Goal: Task Accomplishment & Management: Use online tool/utility

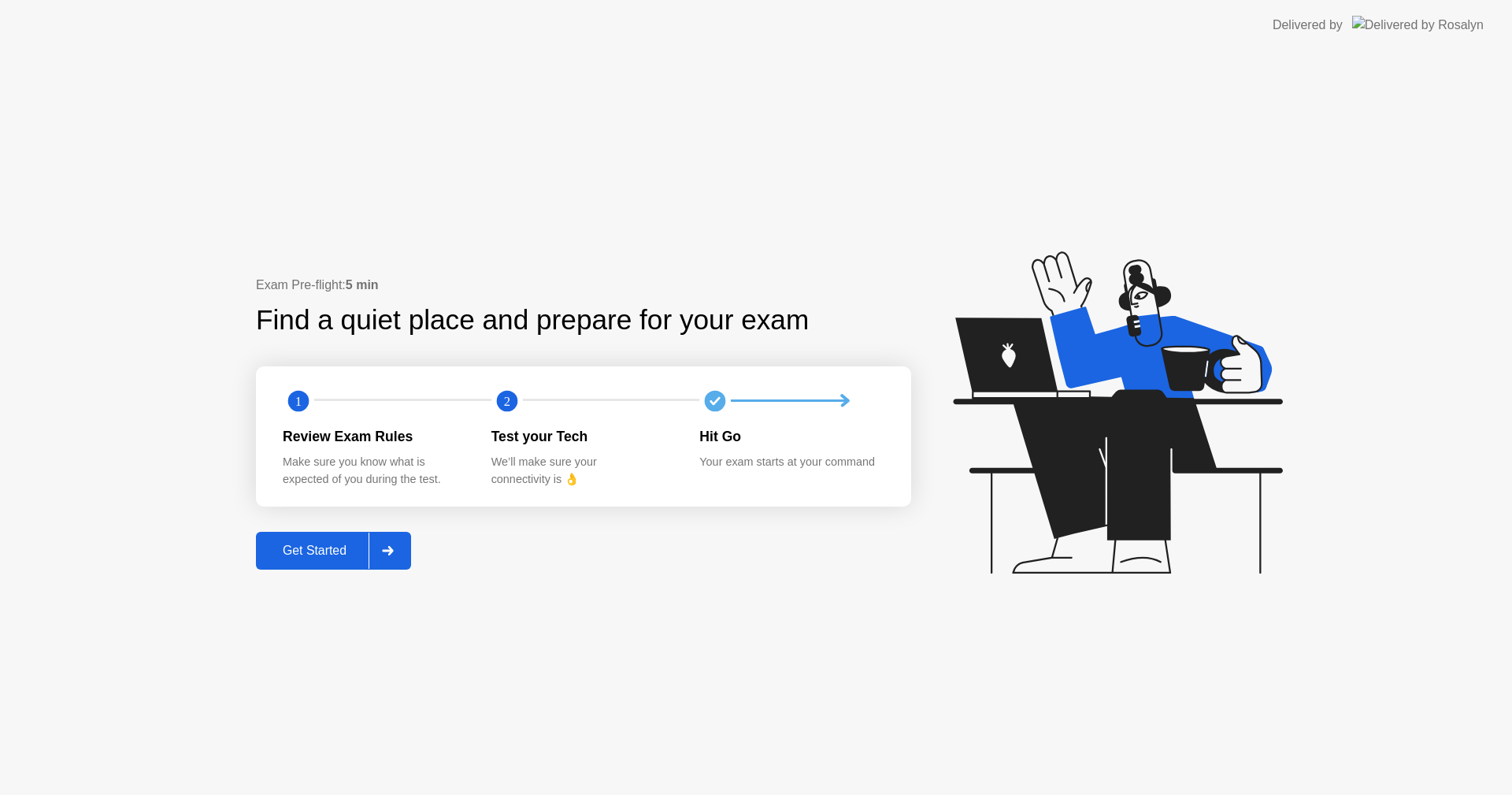
click at [328, 551] on div "Get Started" at bounding box center [314, 551] width 108 height 15
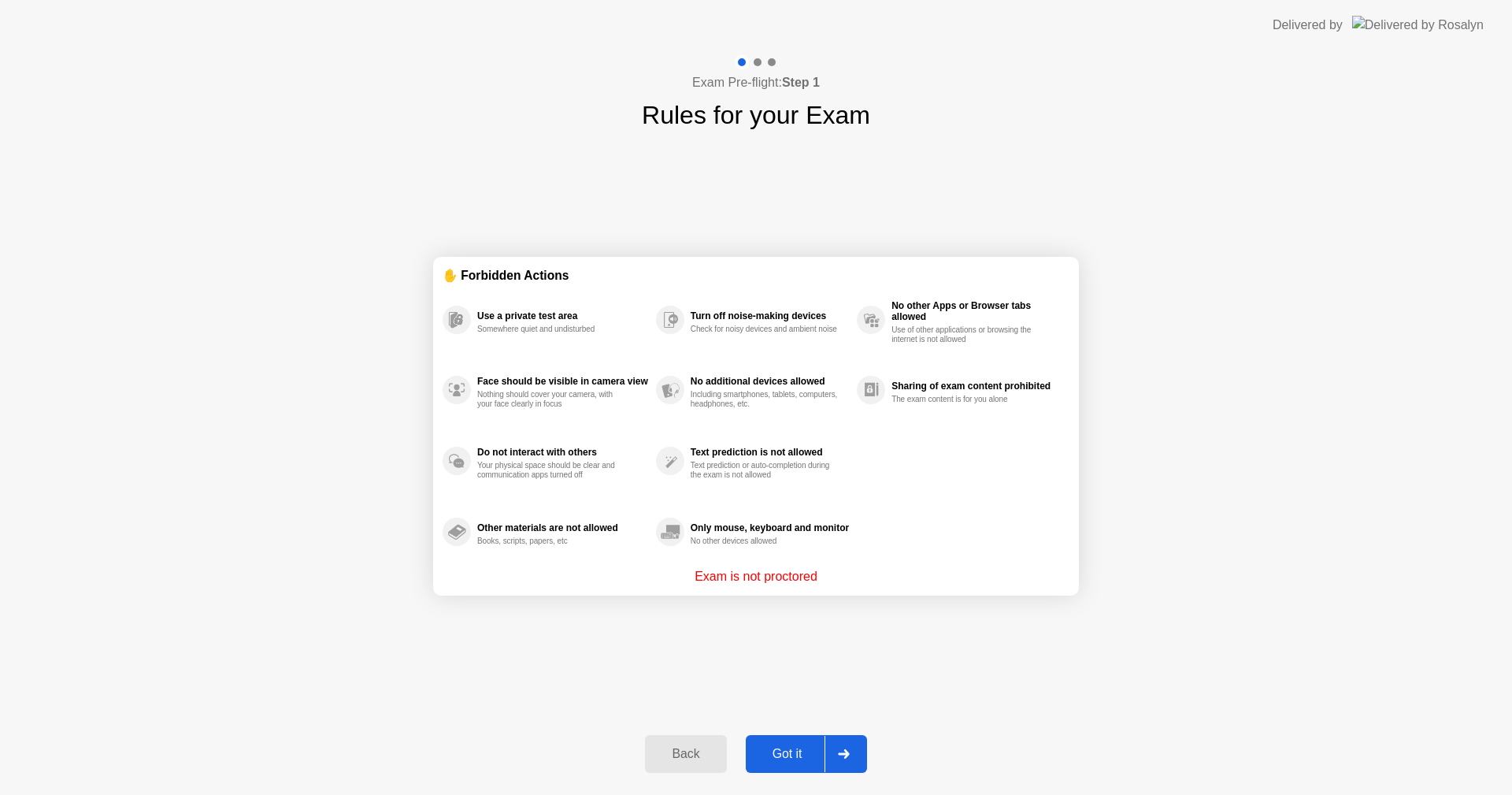
click at [798, 750] on div "Got it" at bounding box center [787, 754] width 74 height 15
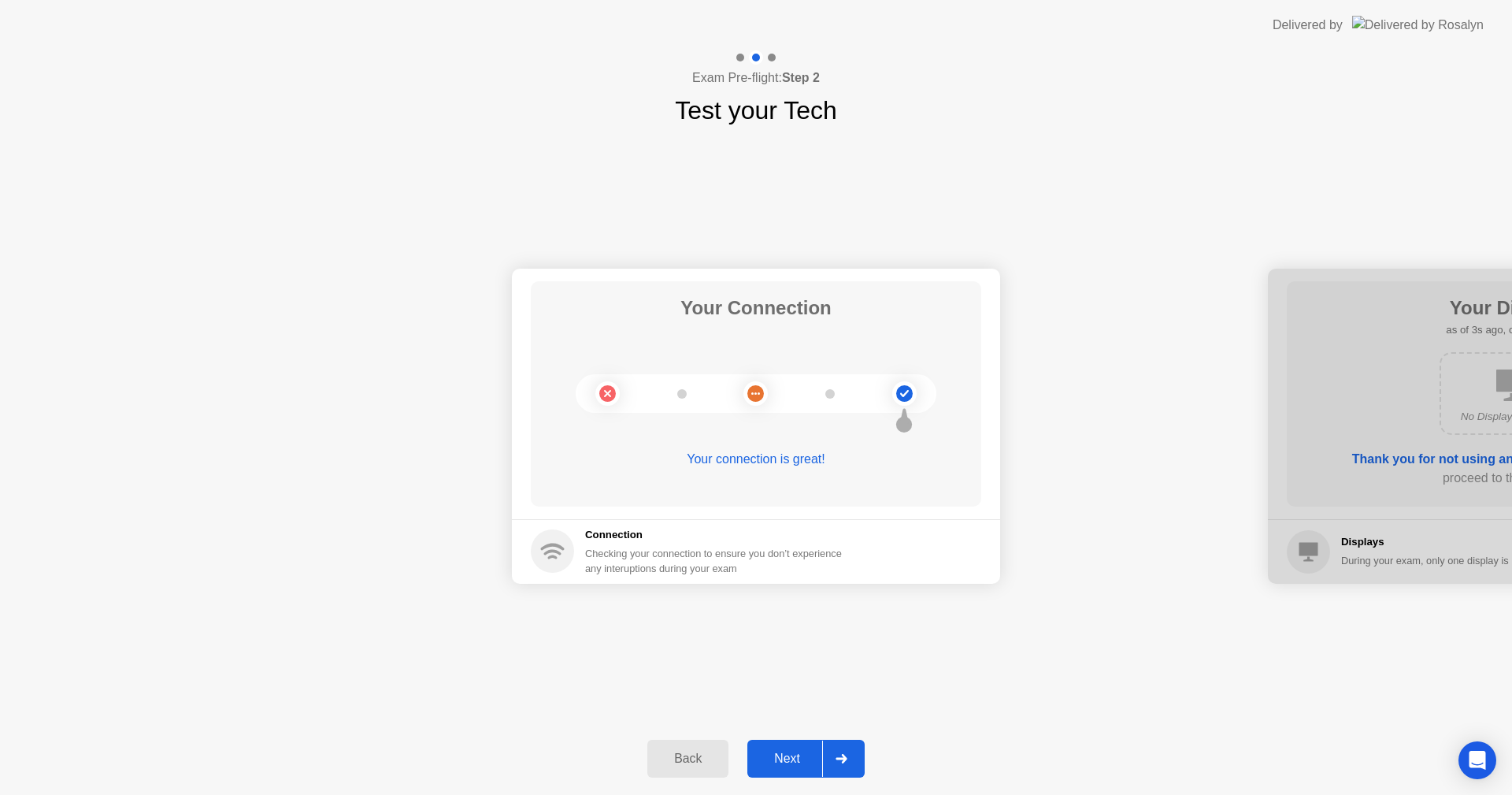
click at [935, 653] on div "Your Connection Your connection is great! Connection Checking your connection t…" at bounding box center [756, 426] width 1512 height 593
click at [785, 743] on button "Next" at bounding box center [806, 759] width 118 height 38
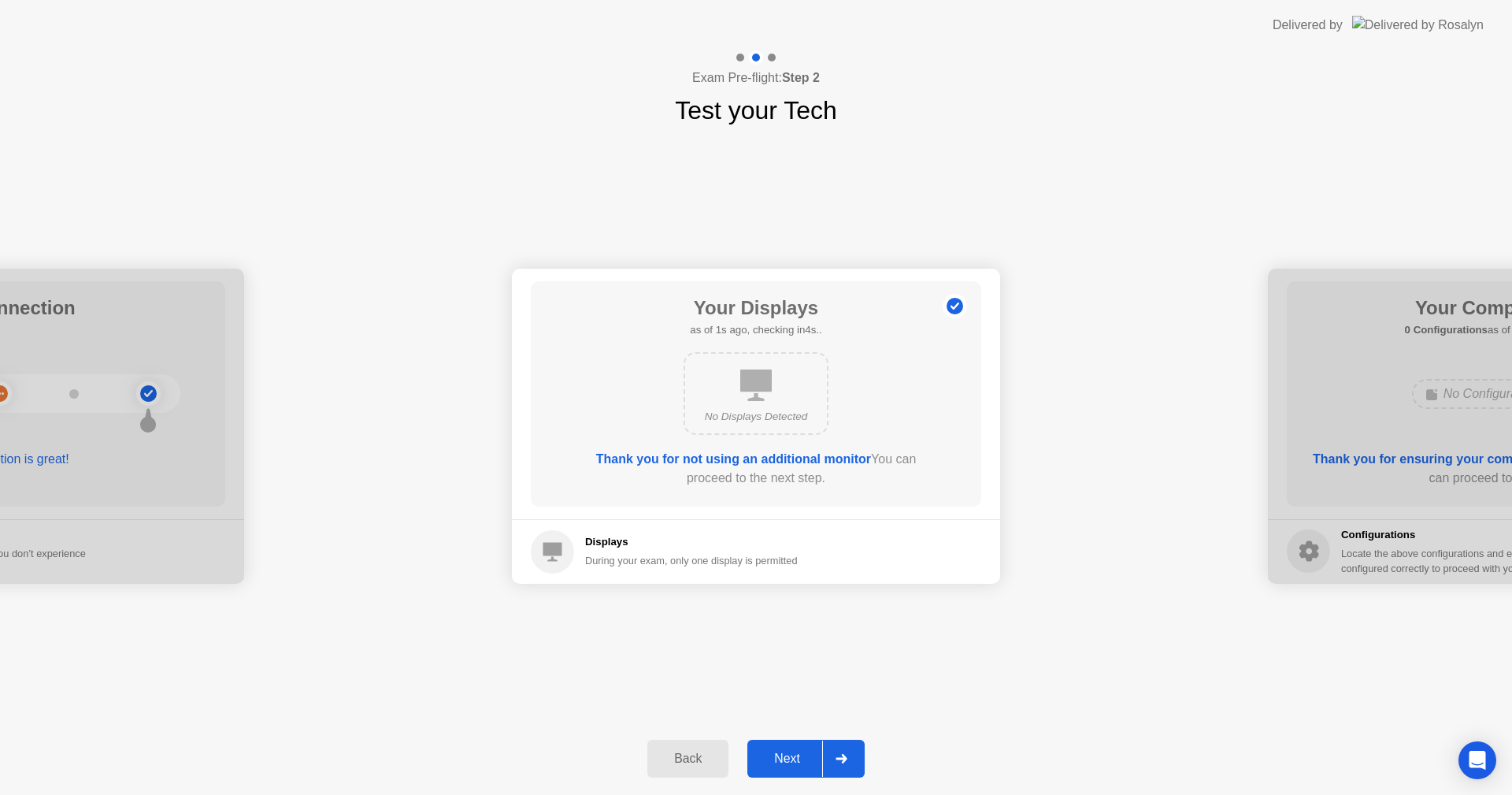
click at [785, 743] on button "Next" at bounding box center [806, 759] width 118 height 38
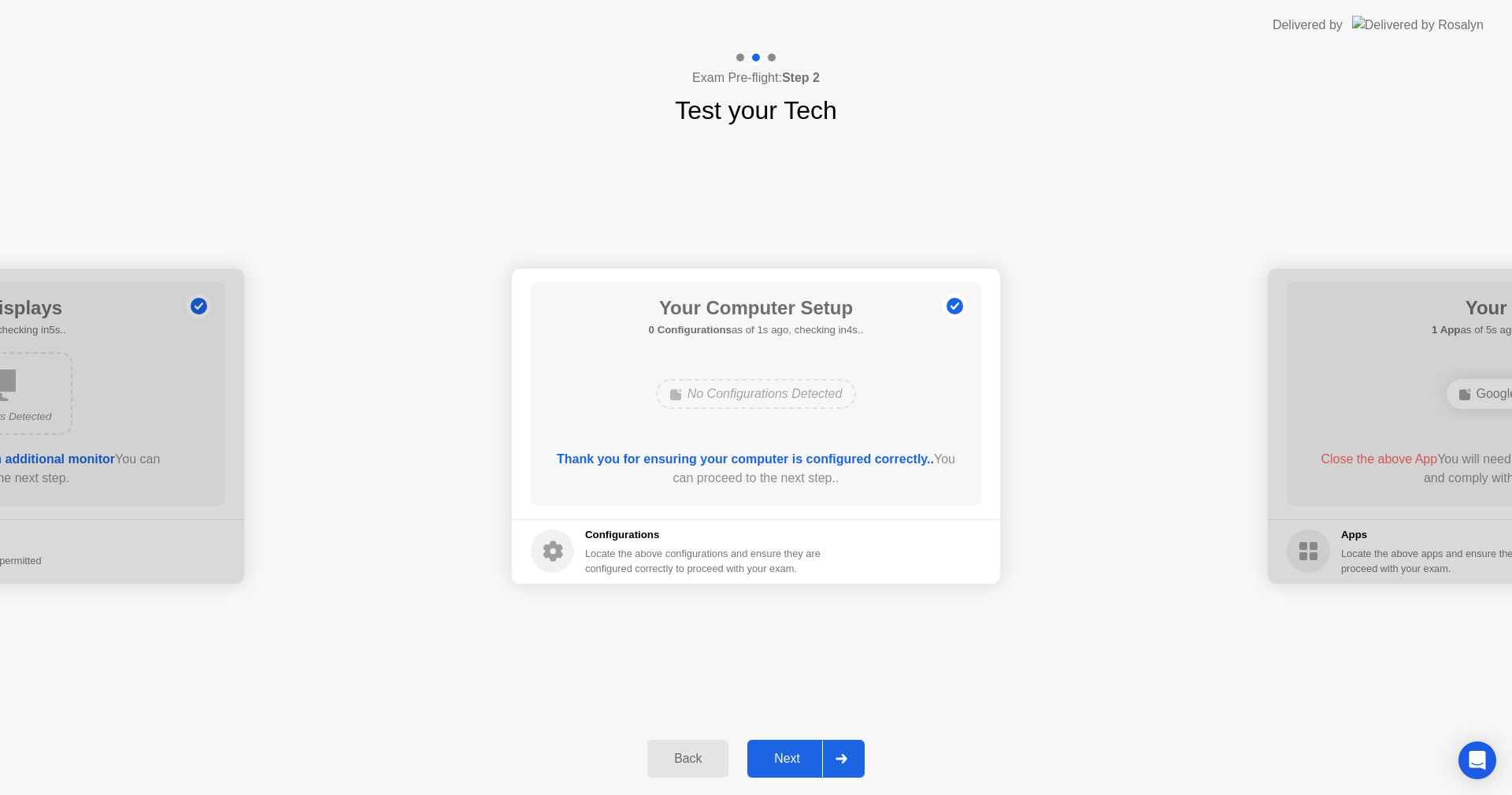
click at [786, 746] on button "Next" at bounding box center [806, 759] width 118 height 38
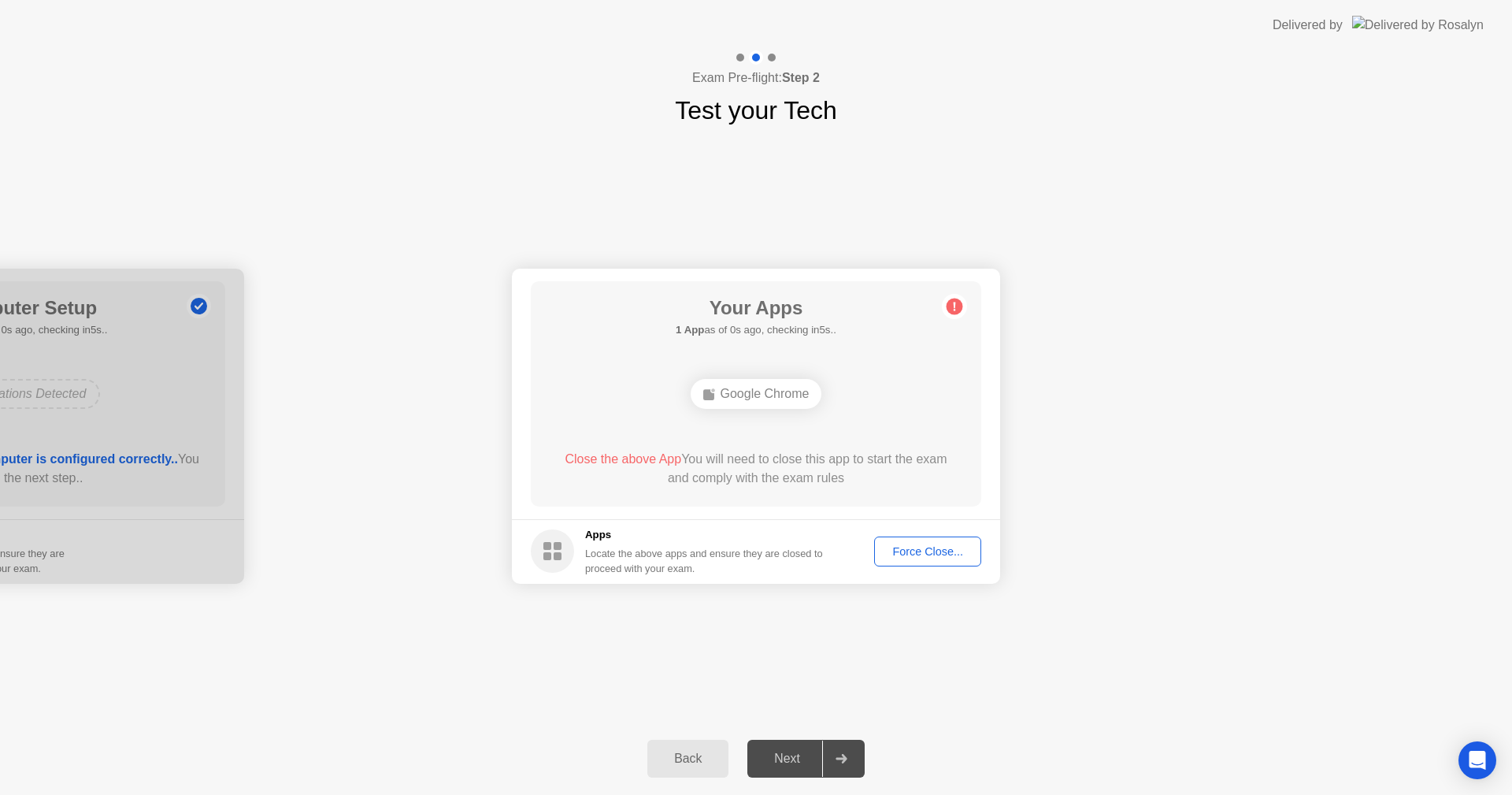
click at [913, 540] on button "Force Close..." at bounding box center [928, 551] width 107 height 30
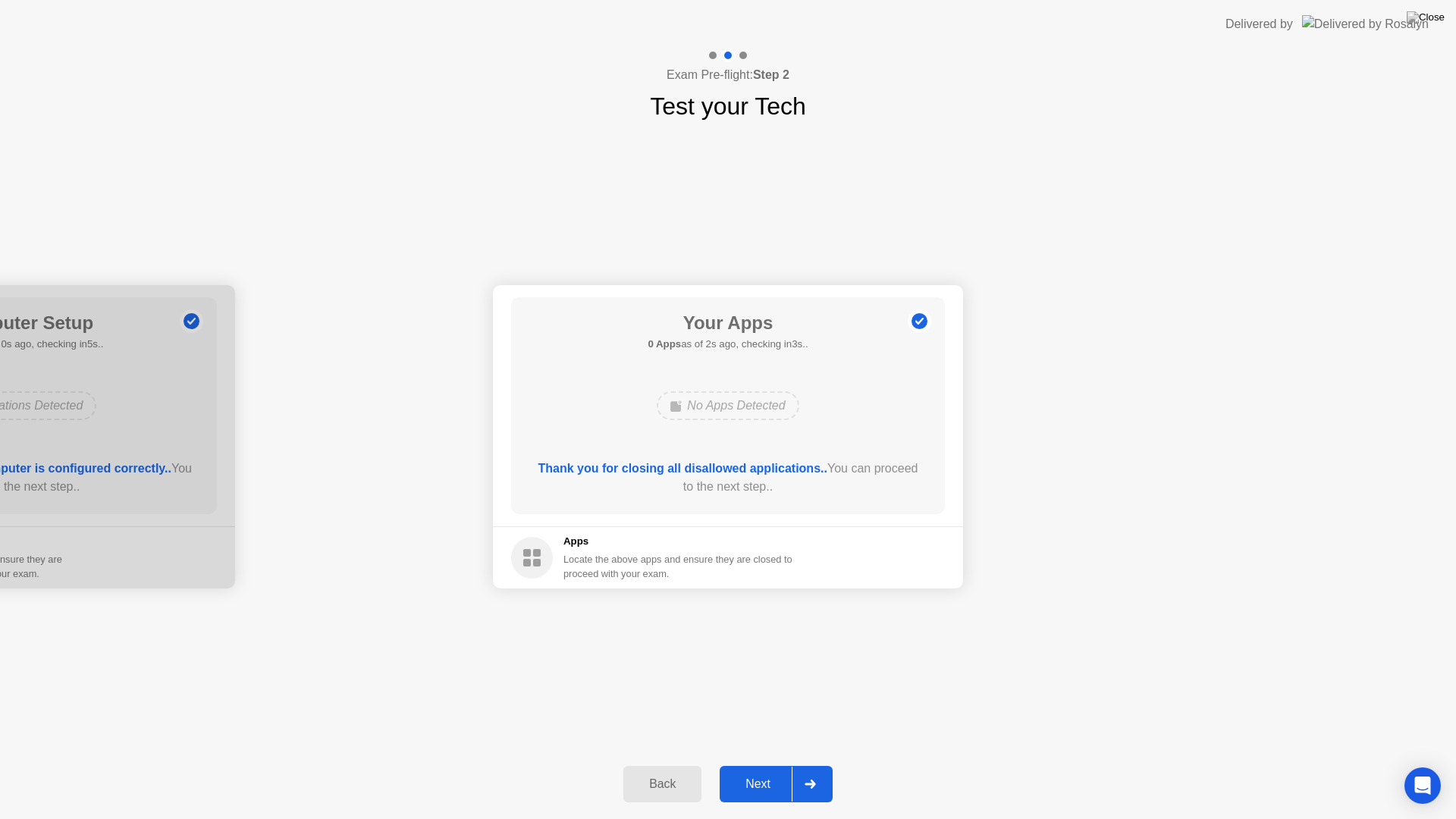
click at [781, 764] on div "Next" at bounding box center [757, 784] width 67 height 14
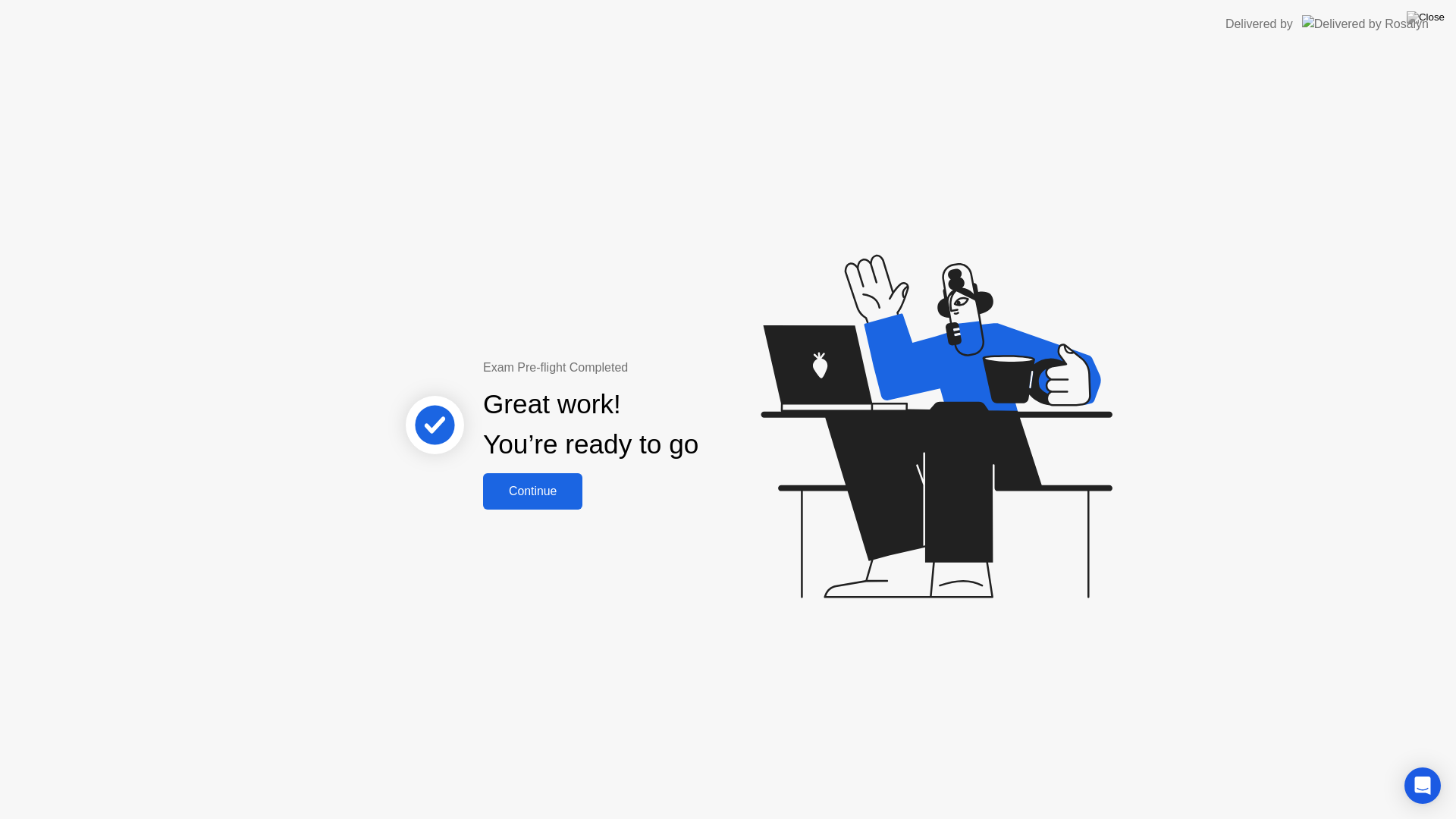
click at [564, 495] on div "Continue" at bounding box center [532, 491] width 90 height 14
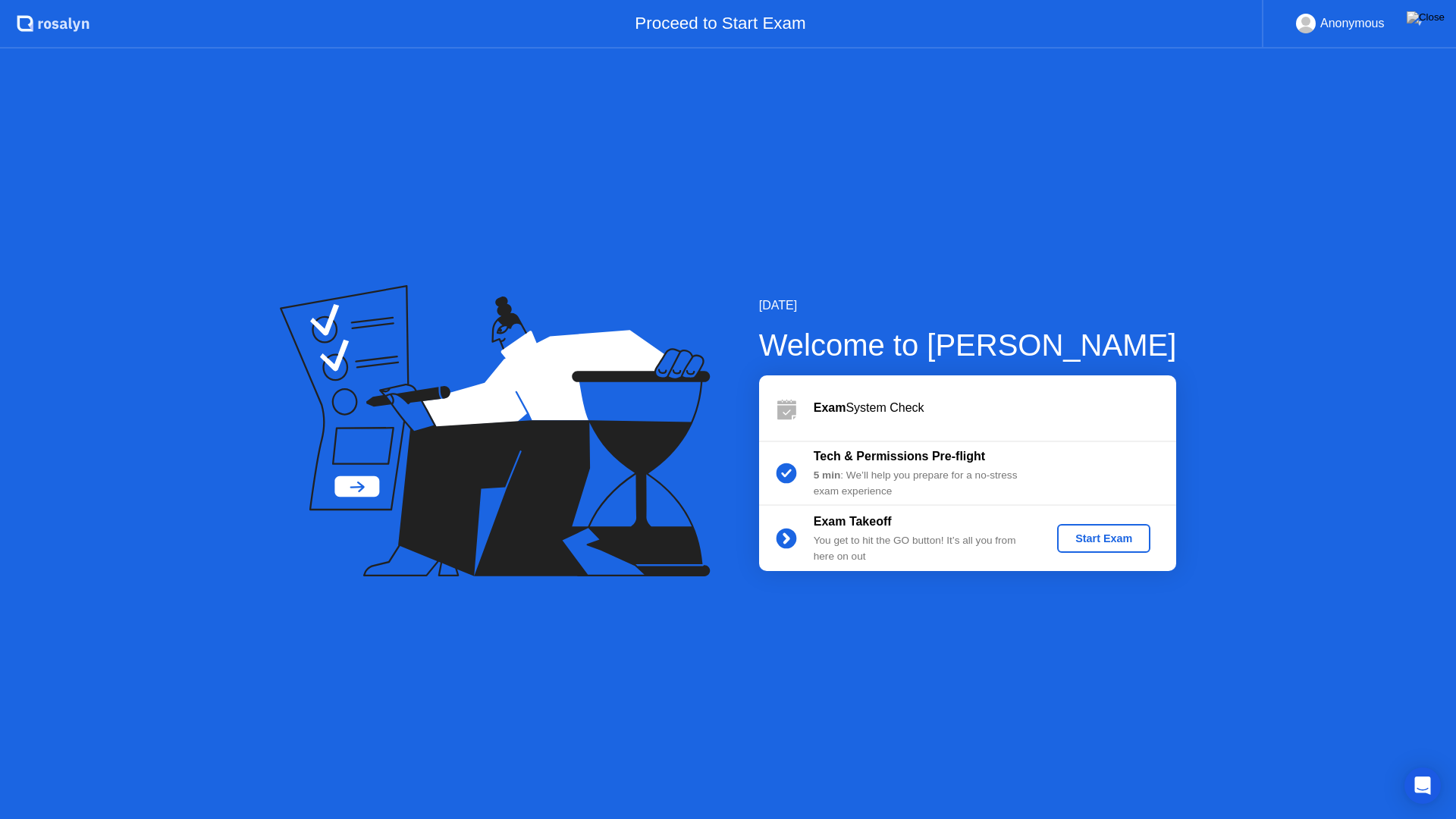
click at [1082, 534] on div "Start Exam" at bounding box center [1104, 538] width 81 height 12
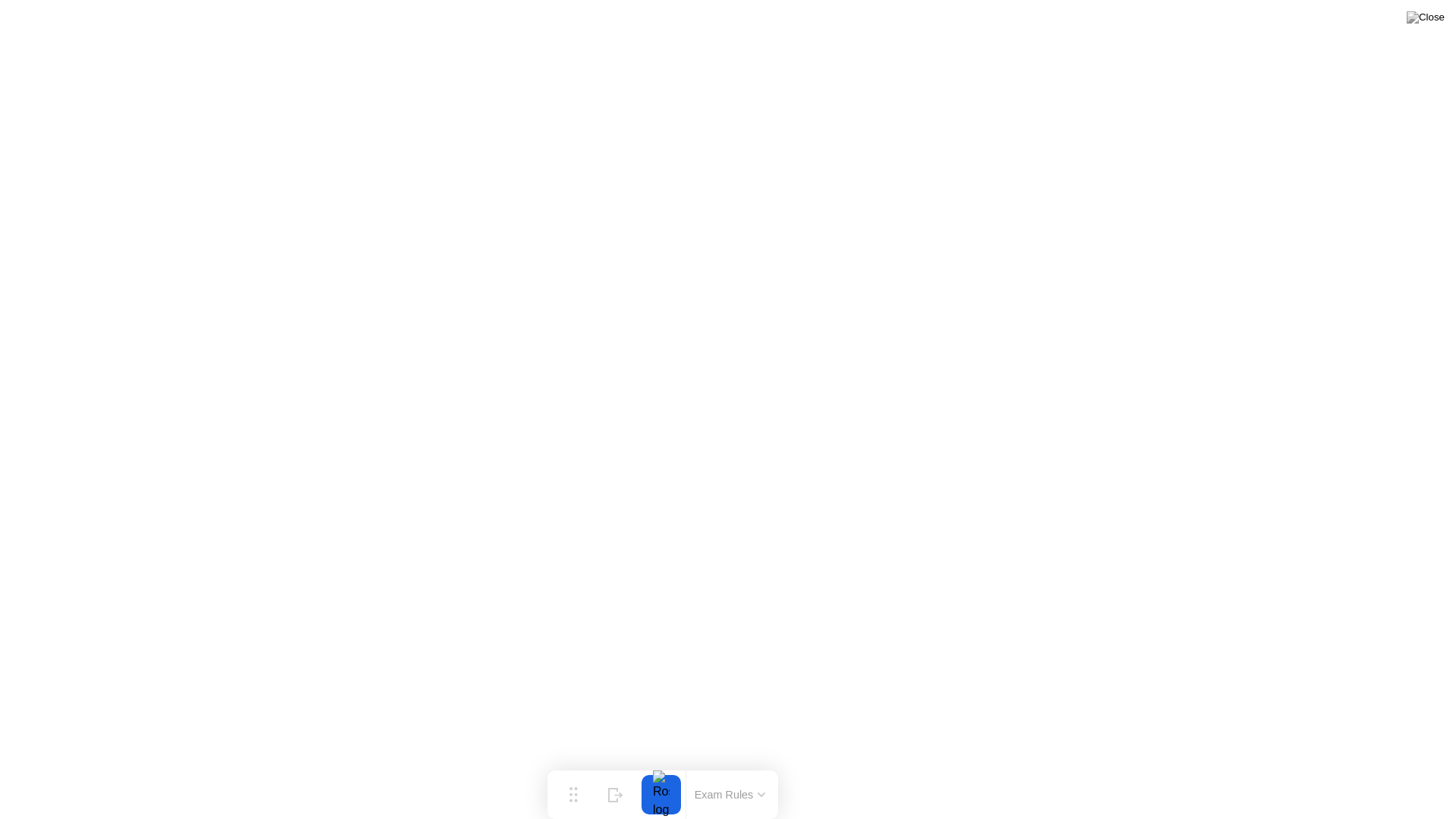
drag, startPoint x: 647, startPoint y: 795, endPoint x: 581, endPoint y: 818, distance: 69.9
click at [581, 764] on div "Move Hide Exam Rules" at bounding box center [663, 795] width 230 height 49
click at [753, 764] on button "Exam Rules" at bounding box center [728, 795] width 80 height 14
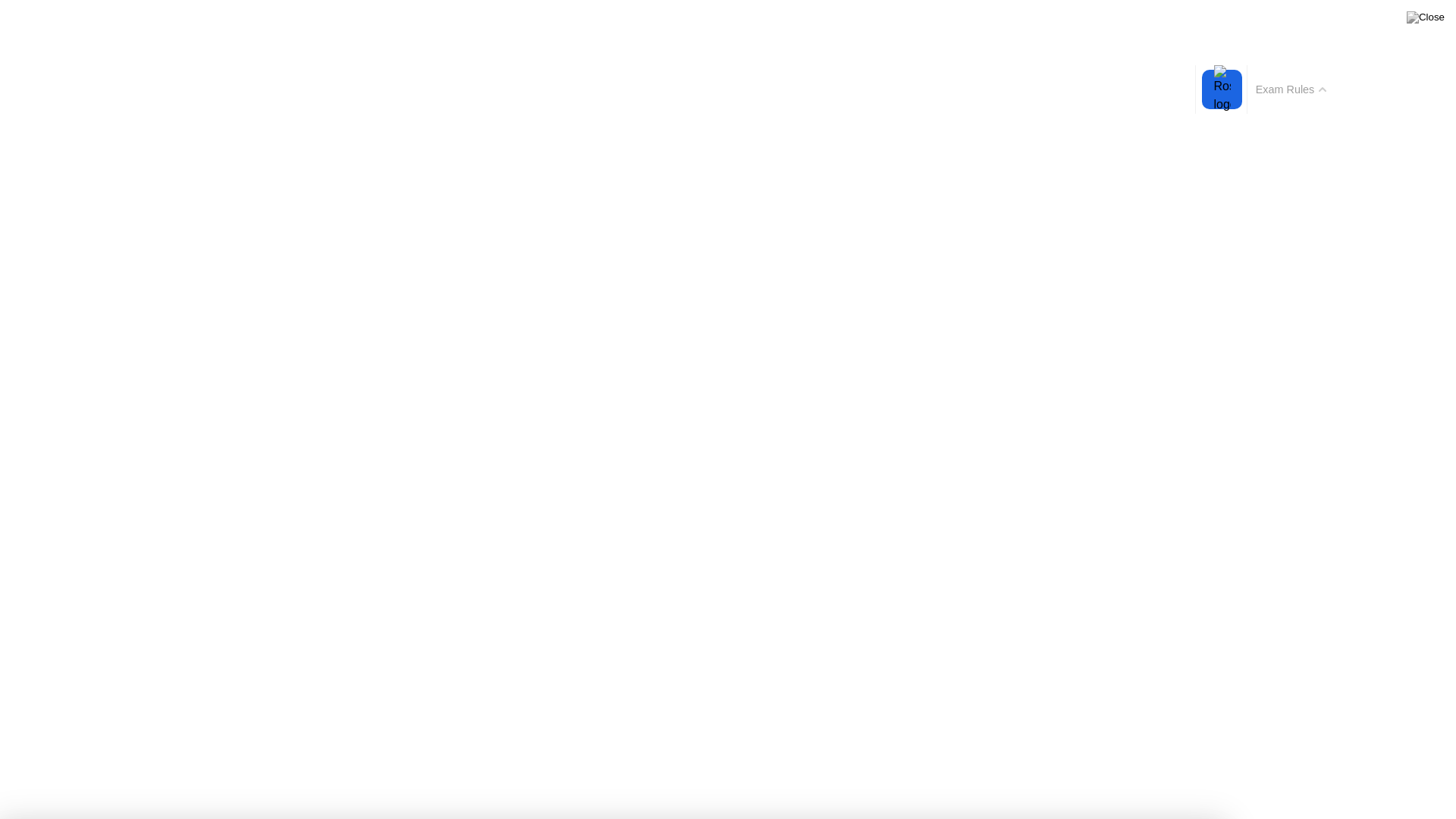
click at [1307, 90] on button "Exam Rules" at bounding box center [1291, 90] width 80 height 14
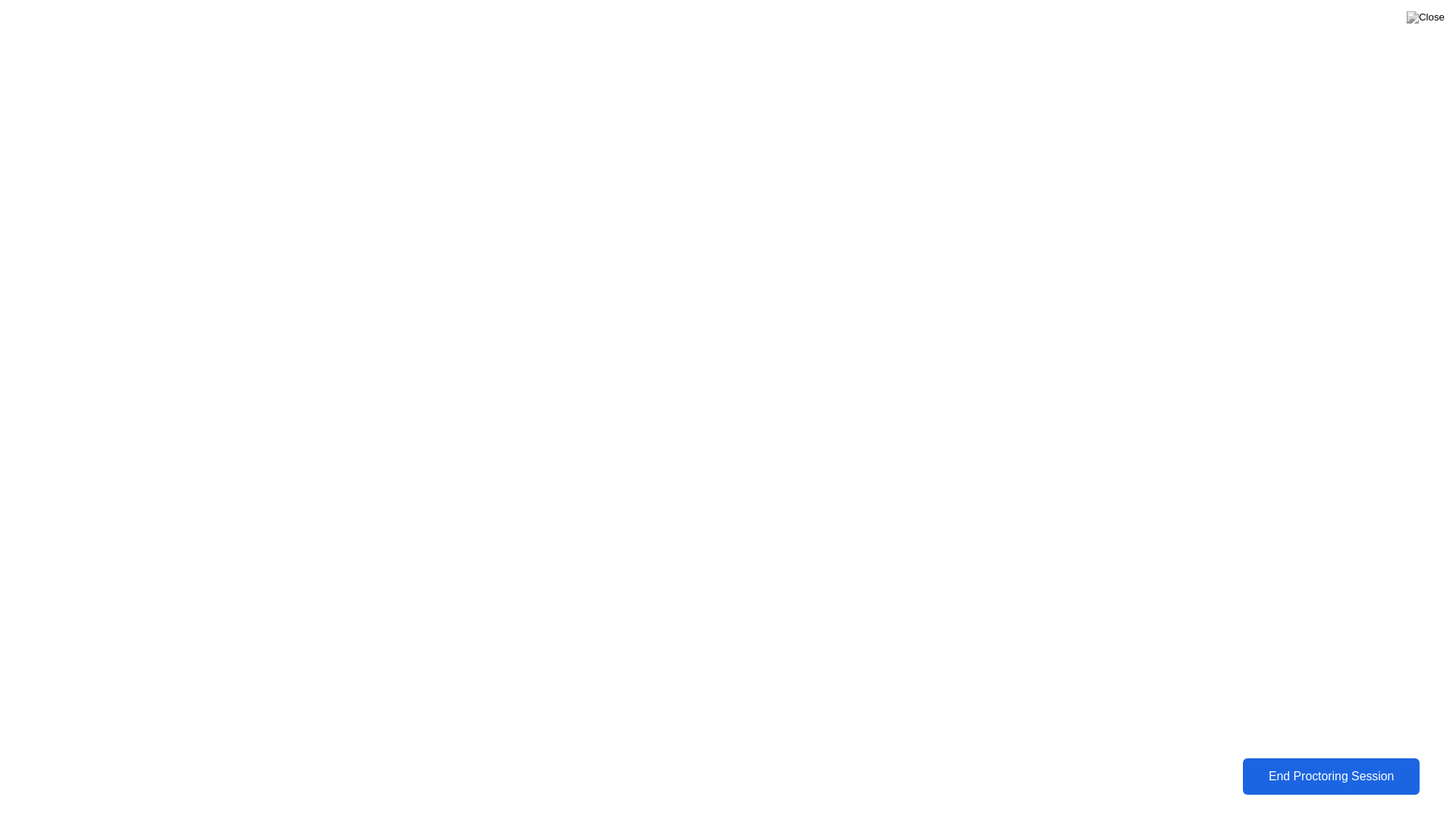
click at [1291, 764] on div "End Proctoring Session" at bounding box center [1330, 776] width 168 height 14
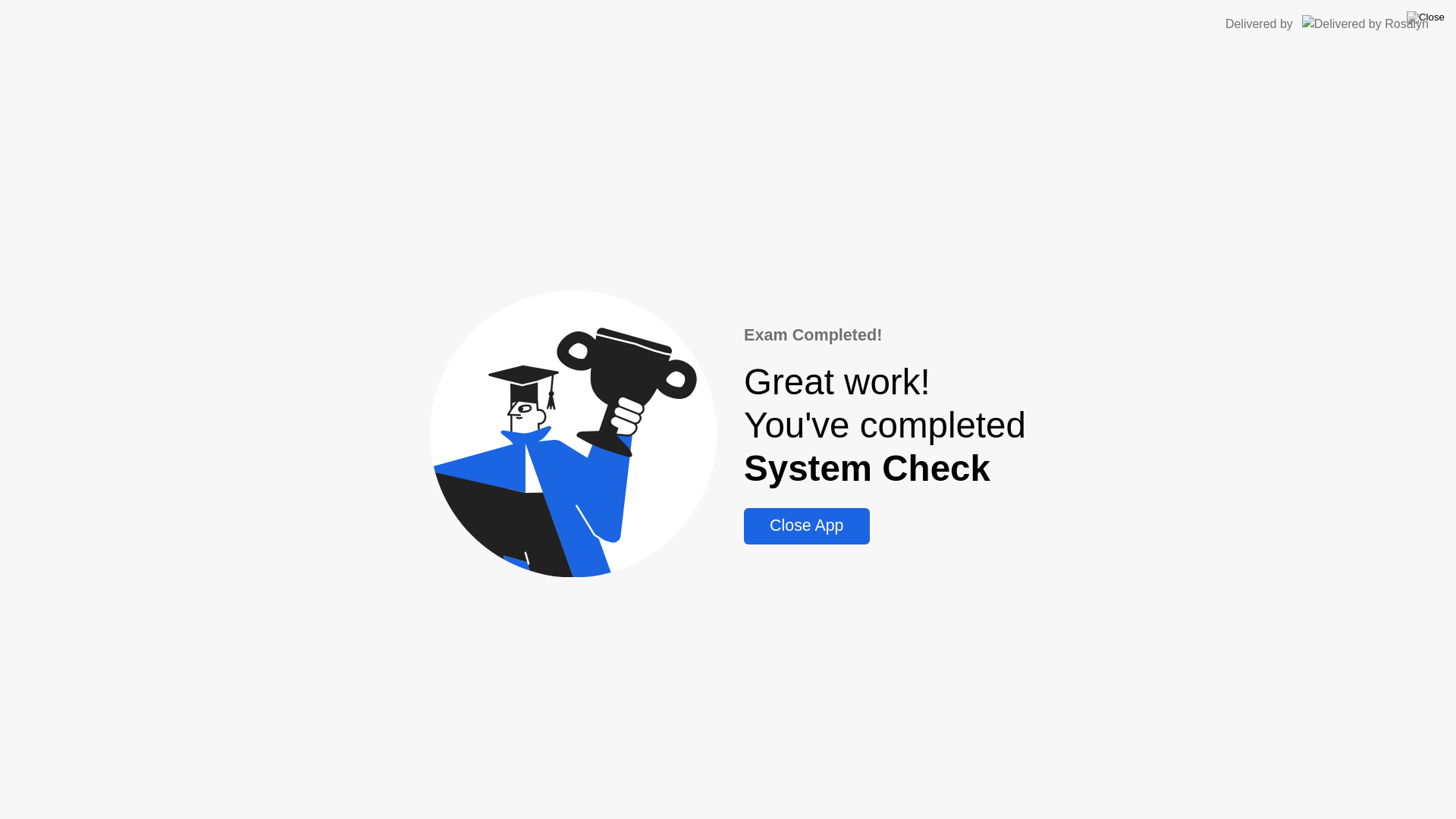
click at [825, 518] on div "Close App" at bounding box center [806, 526] width 116 height 19
